Goal: Use online tool/utility: Use online tool/utility

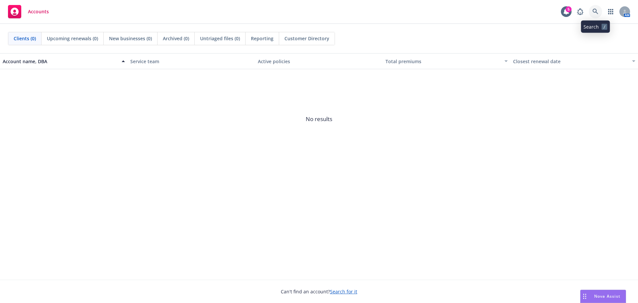
click at [597, 11] on icon at bounding box center [595, 12] width 6 height 6
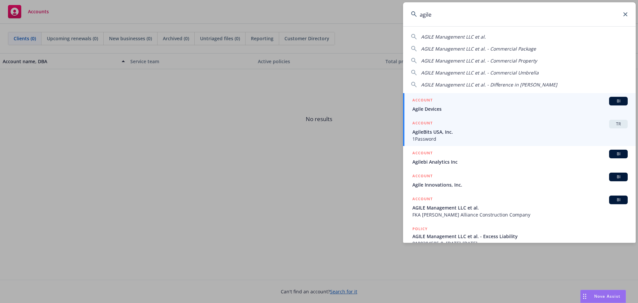
type input "agile"
click at [439, 133] on span "AgileBits USA, Inc." at bounding box center [519, 131] width 215 height 7
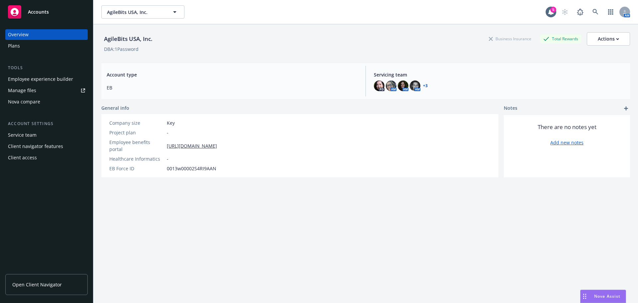
click at [33, 101] on div "Nova compare" at bounding box center [24, 101] width 32 height 11
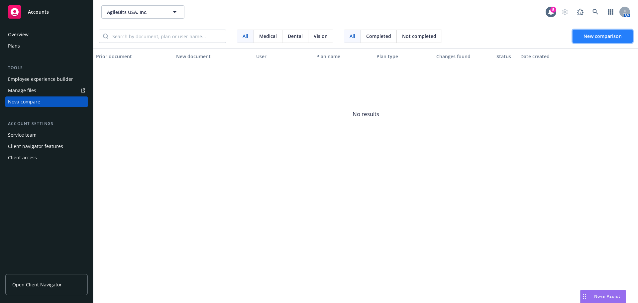
click at [588, 38] on span "New comparison" at bounding box center [602, 36] width 38 height 6
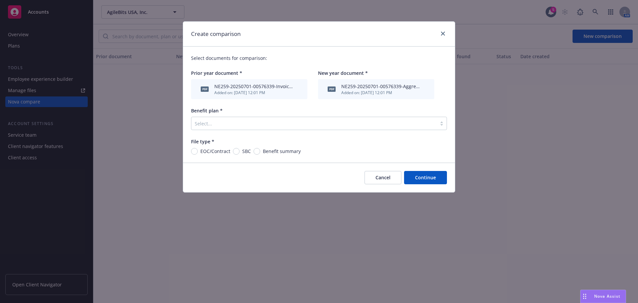
click at [327, 126] on div at bounding box center [314, 123] width 238 height 8
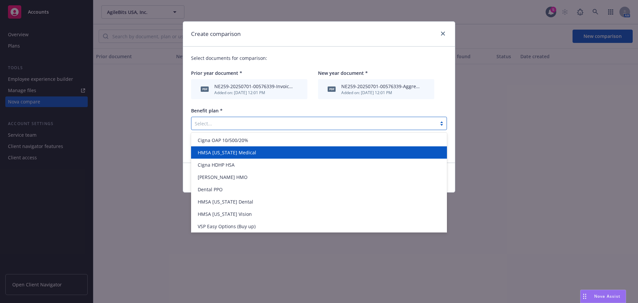
click at [189, 151] on div "Select documents for comparison: Prior year document * pdf NE259-20250701-00576…" at bounding box center [319, 105] width 272 height 116
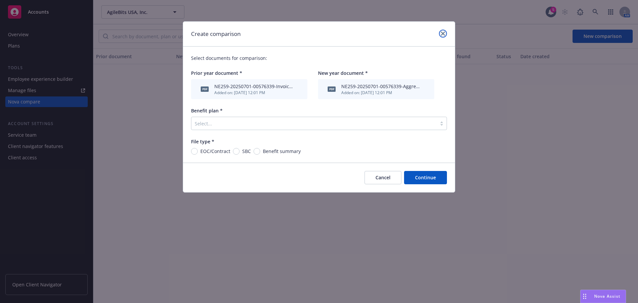
click at [444, 34] on icon "close" at bounding box center [443, 34] width 4 height 4
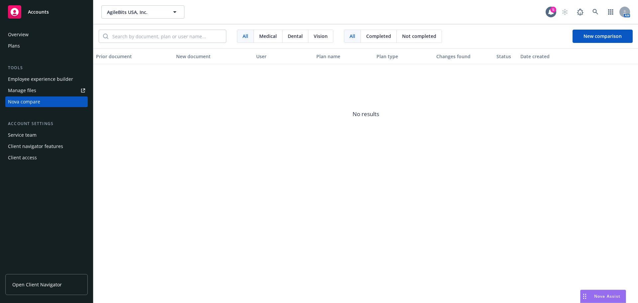
click at [598, 293] on span "Nova Assist" at bounding box center [607, 296] width 26 height 6
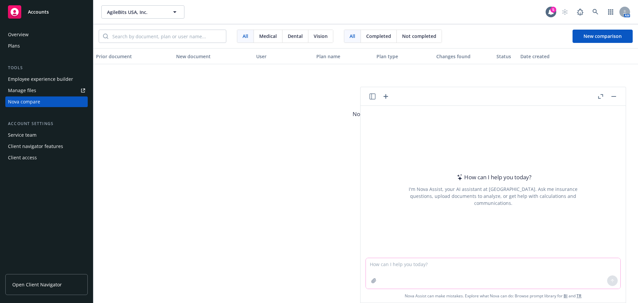
click at [444, 265] on textarea at bounding box center [493, 273] width 254 height 31
click at [373, 281] on icon "button" at bounding box center [373, 280] width 4 height 4
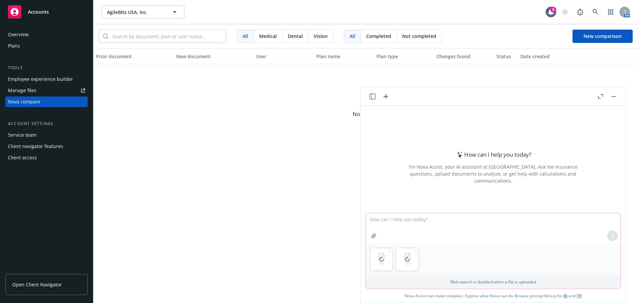
click at [426, 223] on textarea at bounding box center [493, 228] width 254 height 31
type textarea "can you find any differences between these two documents?"
click at [610, 235] on icon at bounding box center [612, 235] width 5 height 5
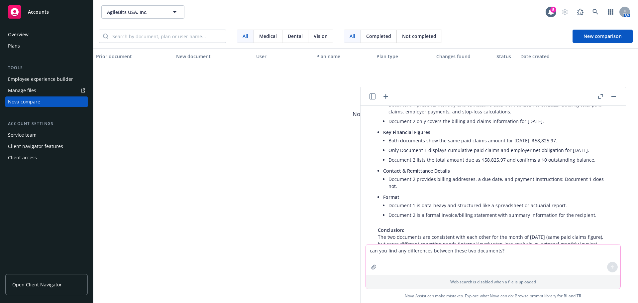
scroll to position [133, 0]
